Goal: Transaction & Acquisition: Book appointment/travel/reservation

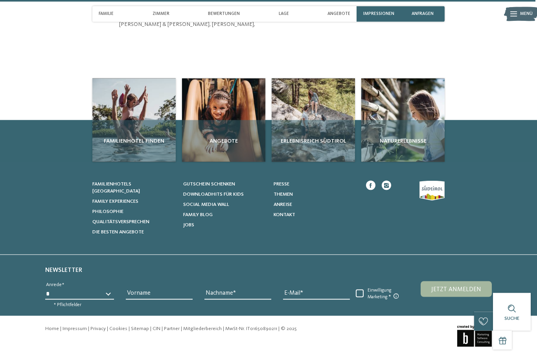
scroll to position [1952, 0]
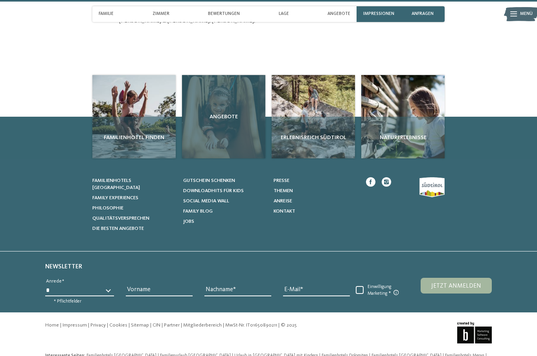
click at [214, 149] on div "Angebote" at bounding box center [223, 116] width 83 height 83
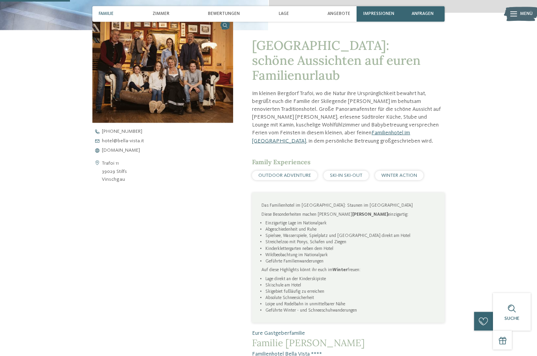
scroll to position [0, 0]
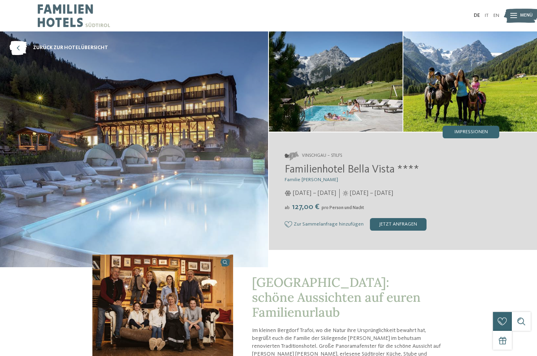
click at [509, 22] on img at bounding box center [521, 15] width 35 height 17
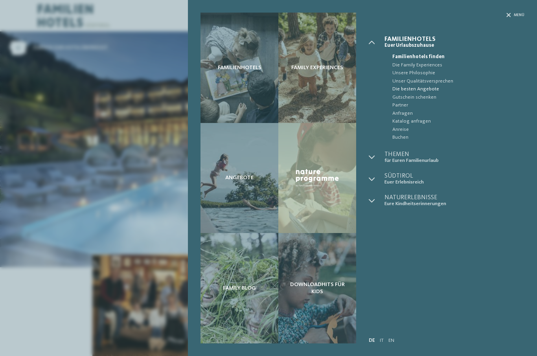
click at [426, 90] on span "Die besten Angebote" at bounding box center [458, 89] width 132 height 8
click at [55, 199] on div "Familienhotels Family Experiences Angebote" at bounding box center [268, 178] width 537 height 356
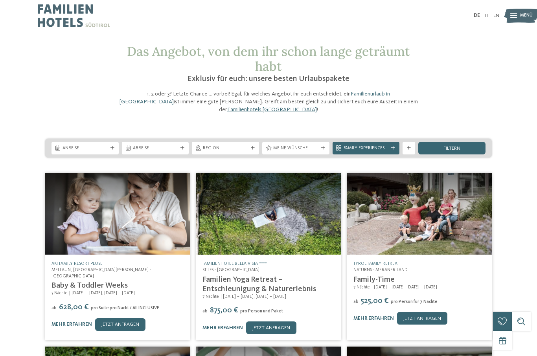
click at [510, 15] on img at bounding box center [521, 15] width 35 height 17
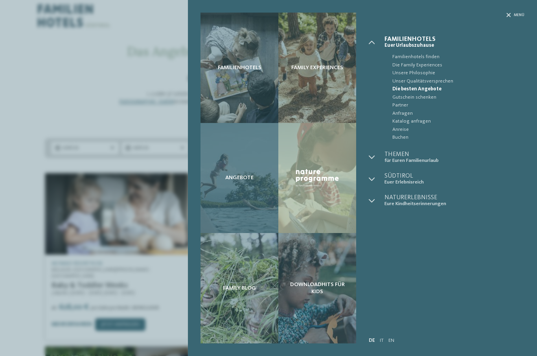
click at [251, 185] on div "Angebote" at bounding box center [240, 178] width 78 height 110
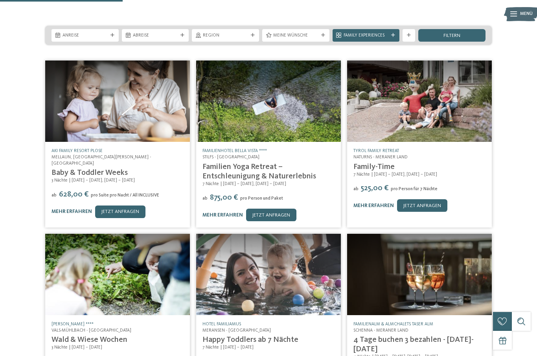
scroll to position [276, 0]
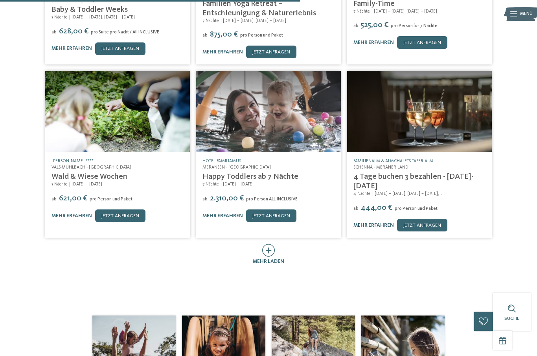
click at [368, 223] on link "mehr erfahren" at bounding box center [373, 225] width 40 height 5
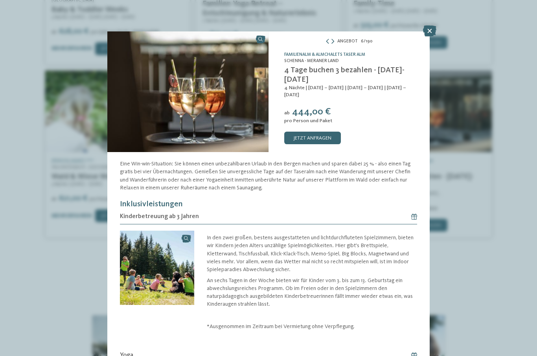
click at [57, 278] on div "Angebot 6 / 190 slide 6 of 190 ab" at bounding box center [268, 178] width 537 height 356
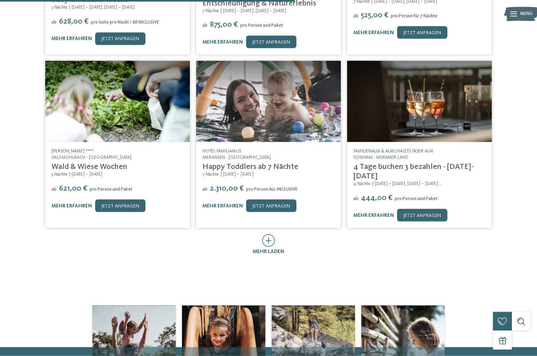
scroll to position [286, 0]
click at [367, 213] on link "mehr erfahren" at bounding box center [373, 215] width 40 height 5
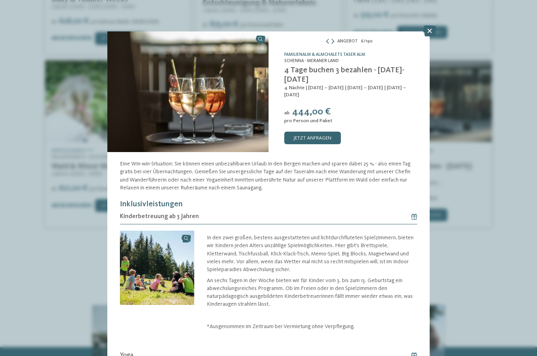
click at [66, 237] on div "Angebot 6 / 190 slide 6 of 190 ab" at bounding box center [268, 178] width 537 height 356
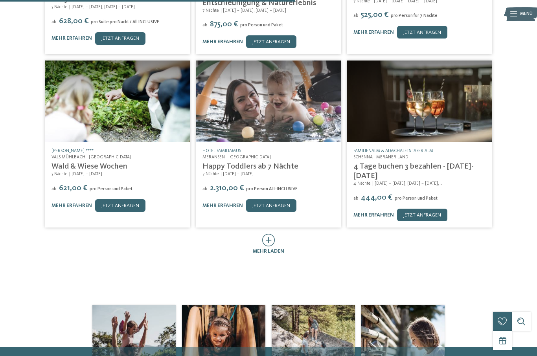
click at [357, 213] on link "mehr erfahren" at bounding box center [373, 215] width 40 height 5
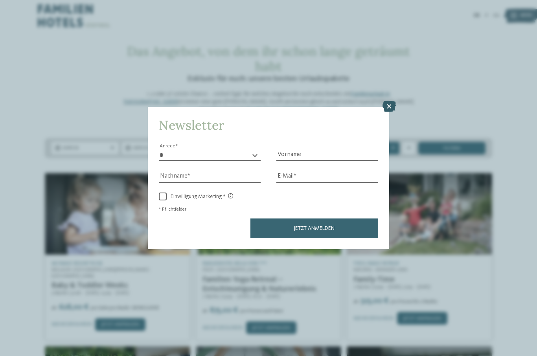
click at [392, 101] on icon at bounding box center [389, 106] width 13 height 11
